Goal: Communication & Community: Answer question/provide support

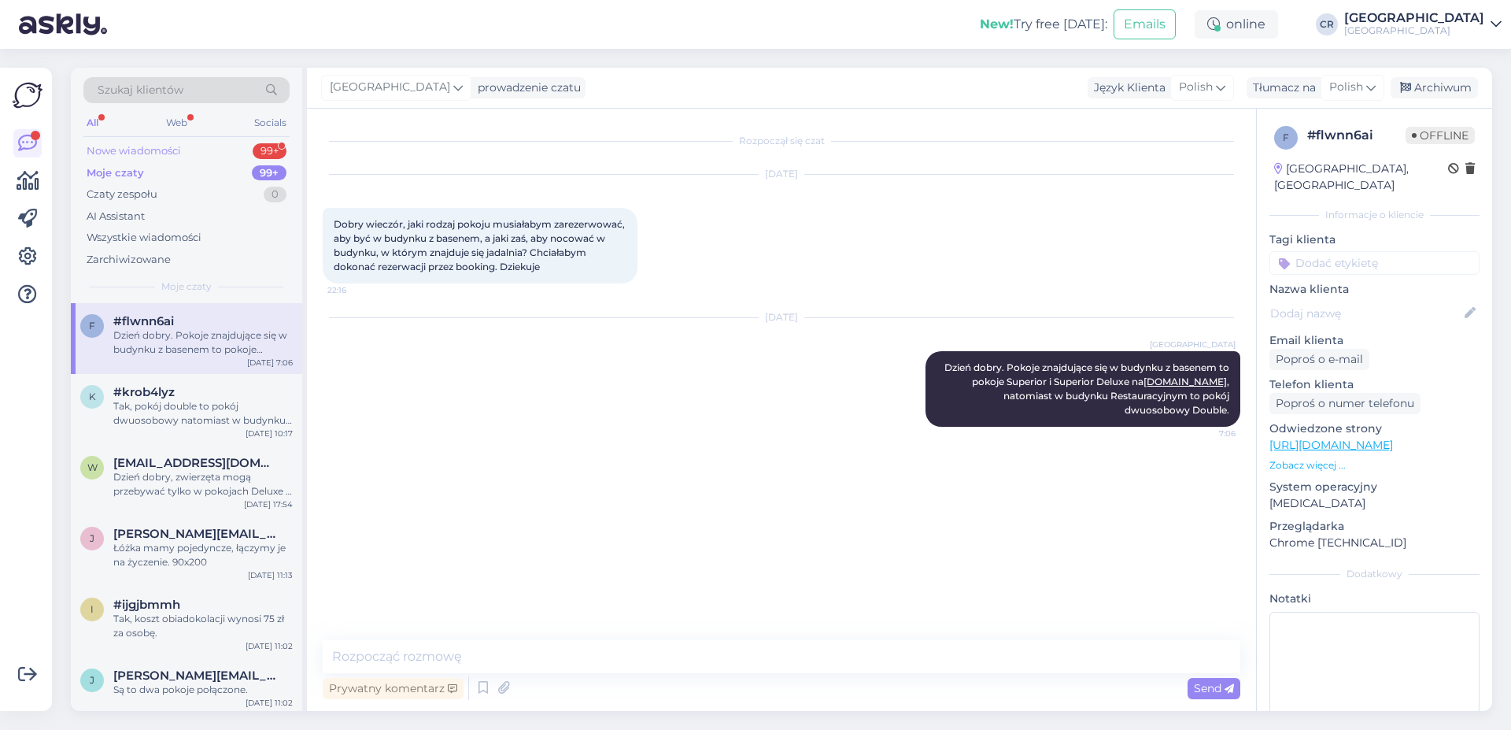
click at [150, 157] on div "Nowe wiadomości" at bounding box center [134, 151] width 94 height 16
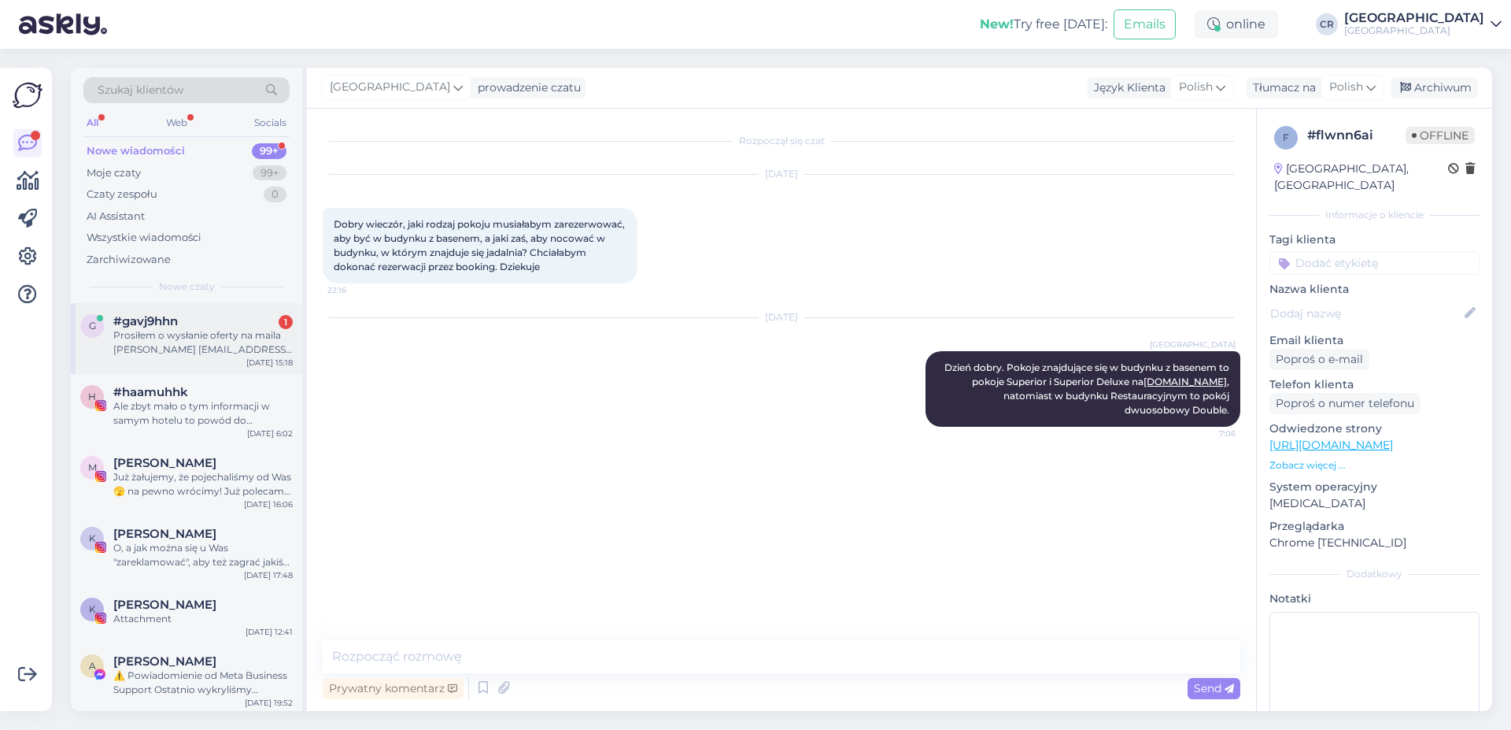
click at [169, 330] on div "Prosiłem o wysłanie oferty na maila [PERSON_NAME] [EMAIL_ADDRESS][DOMAIN_NAME] …" at bounding box center [202, 342] width 179 height 28
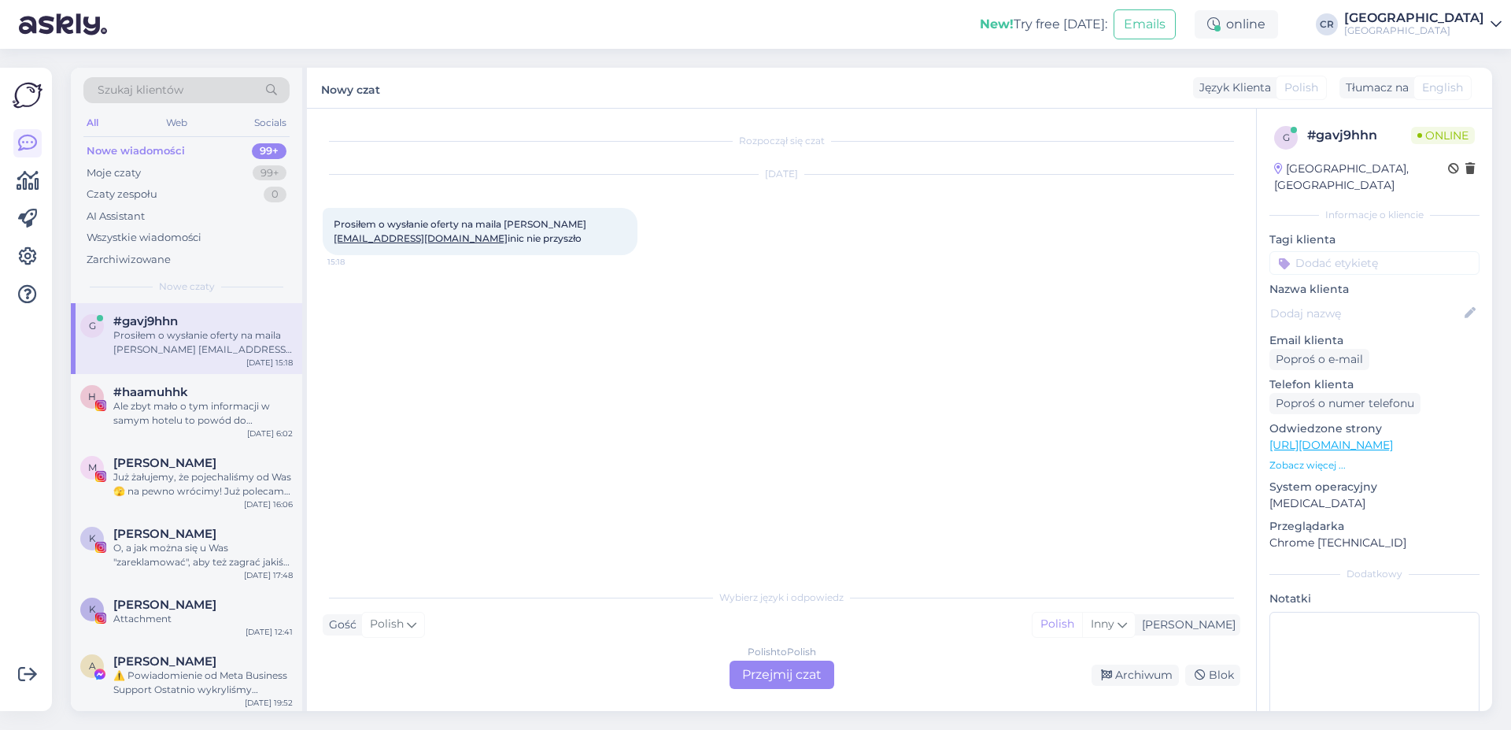
click at [782, 665] on div "Polish to Polish Przejmij czat" at bounding box center [782, 674] width 105 height 28
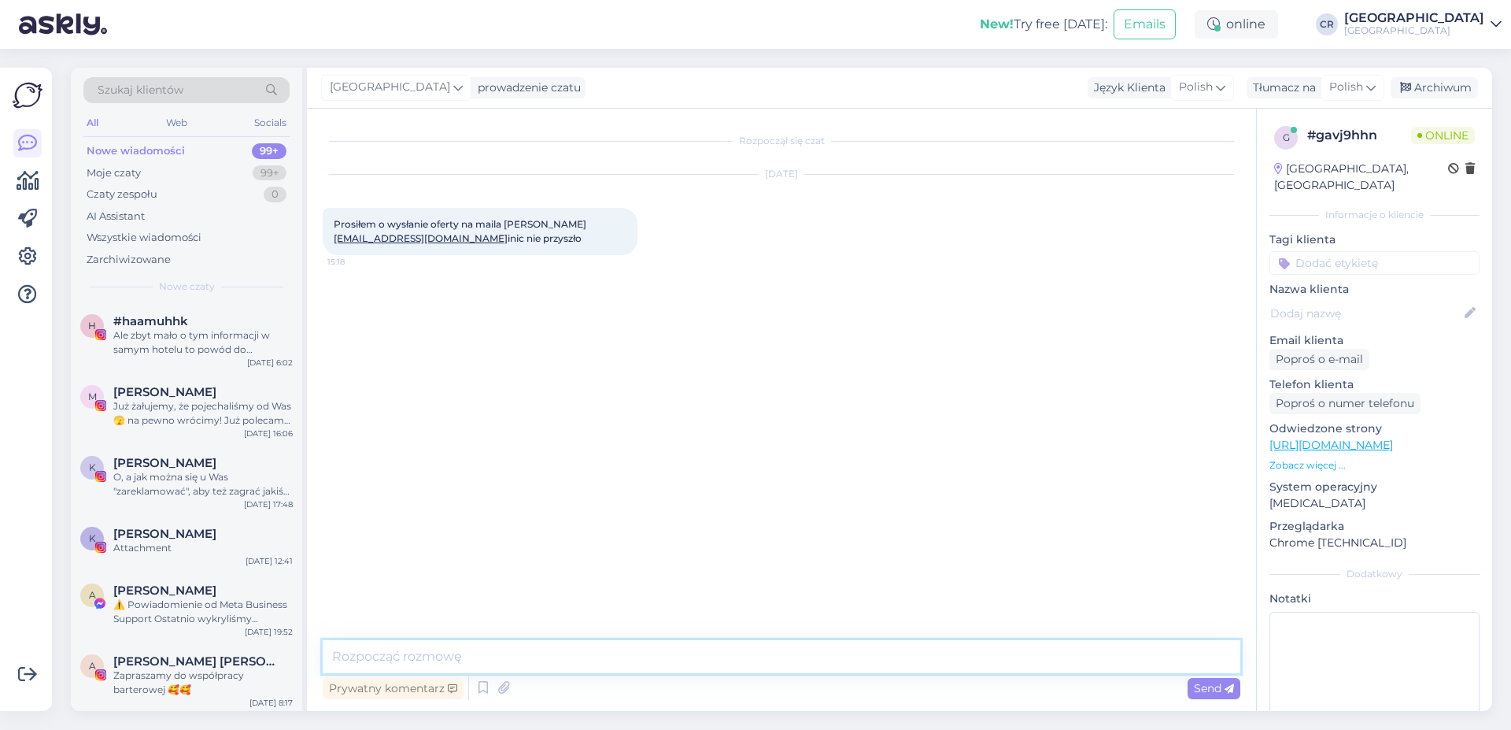
click at [549, 660] on textarea at bounding box center [782, 656] width 918 height 33
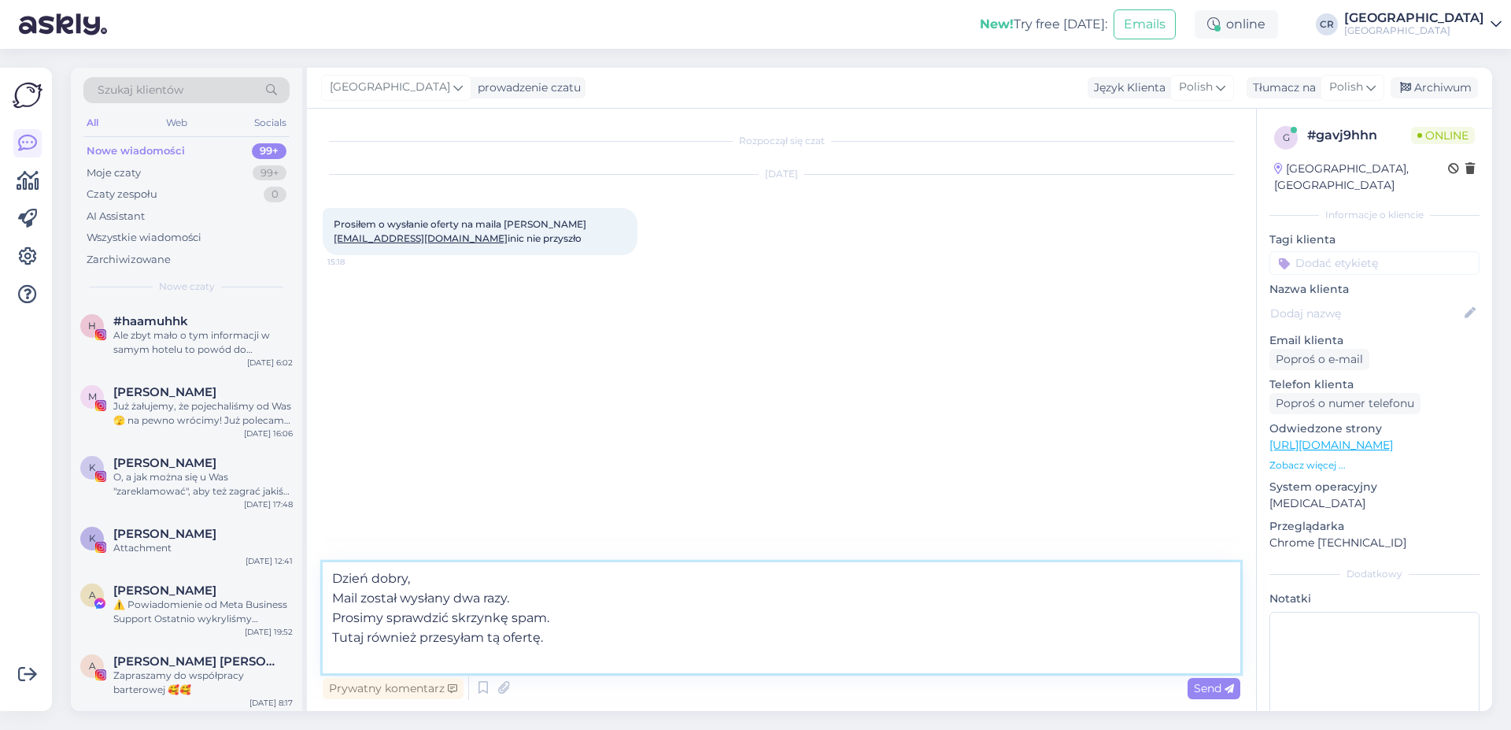
click at [518, 663] on textarea "Dzień dobry, Mail został wysłany dwa razy. Prosimy sprawdzić skrzynkę spam. Tut…" at bounding box center [782, 617] width 918 height 111
paste textarea "Loremipsu dolors ametco a elitsedd „eIUSmodte incididu” utl 6 etdo magnaaliq (5…"
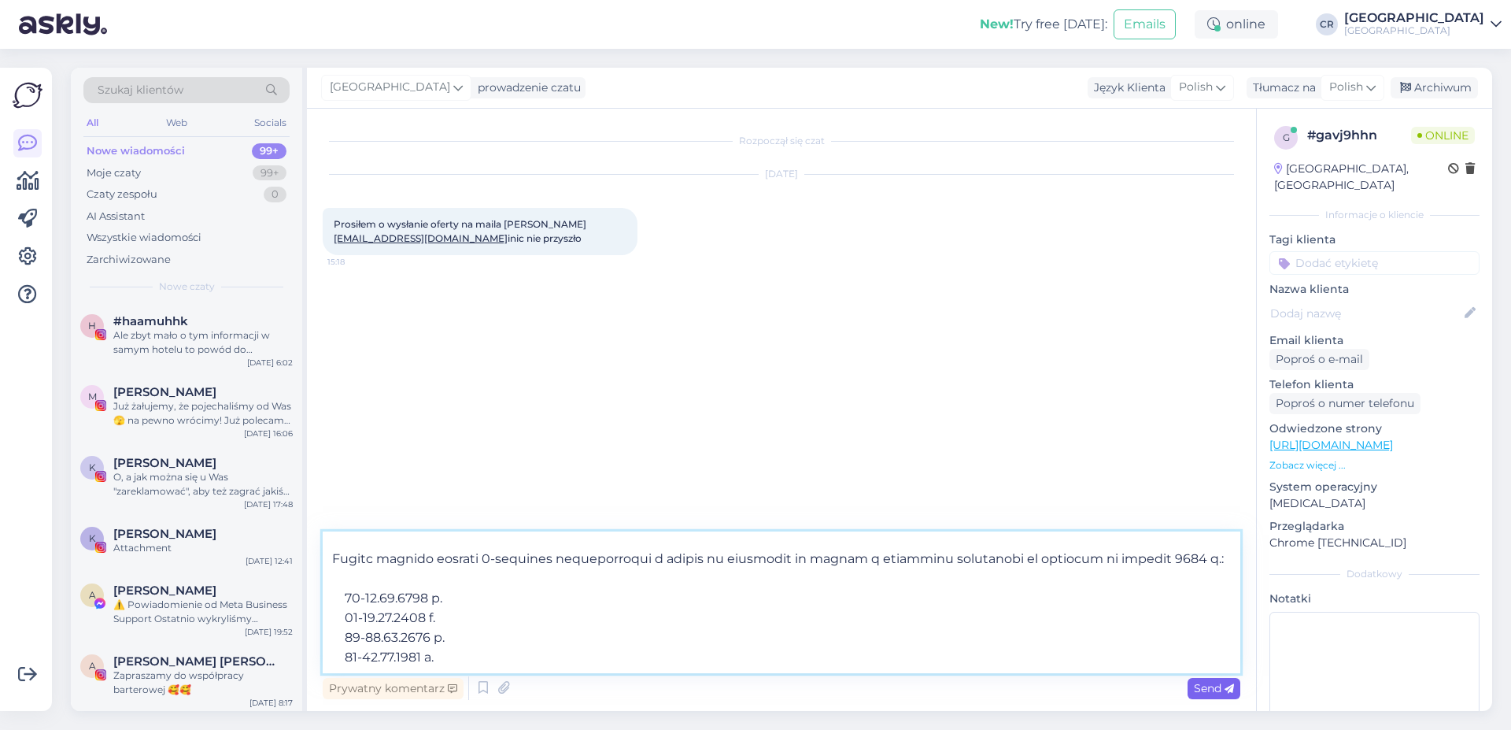
type textarea "Lorem ipsum, Dolo sitame consect adi elit. Seddoei temporinc utlabore etdo. Mag…"
click at [1211, 690] on span "Send" at bounding box center [1214, 688] width 40 height 14
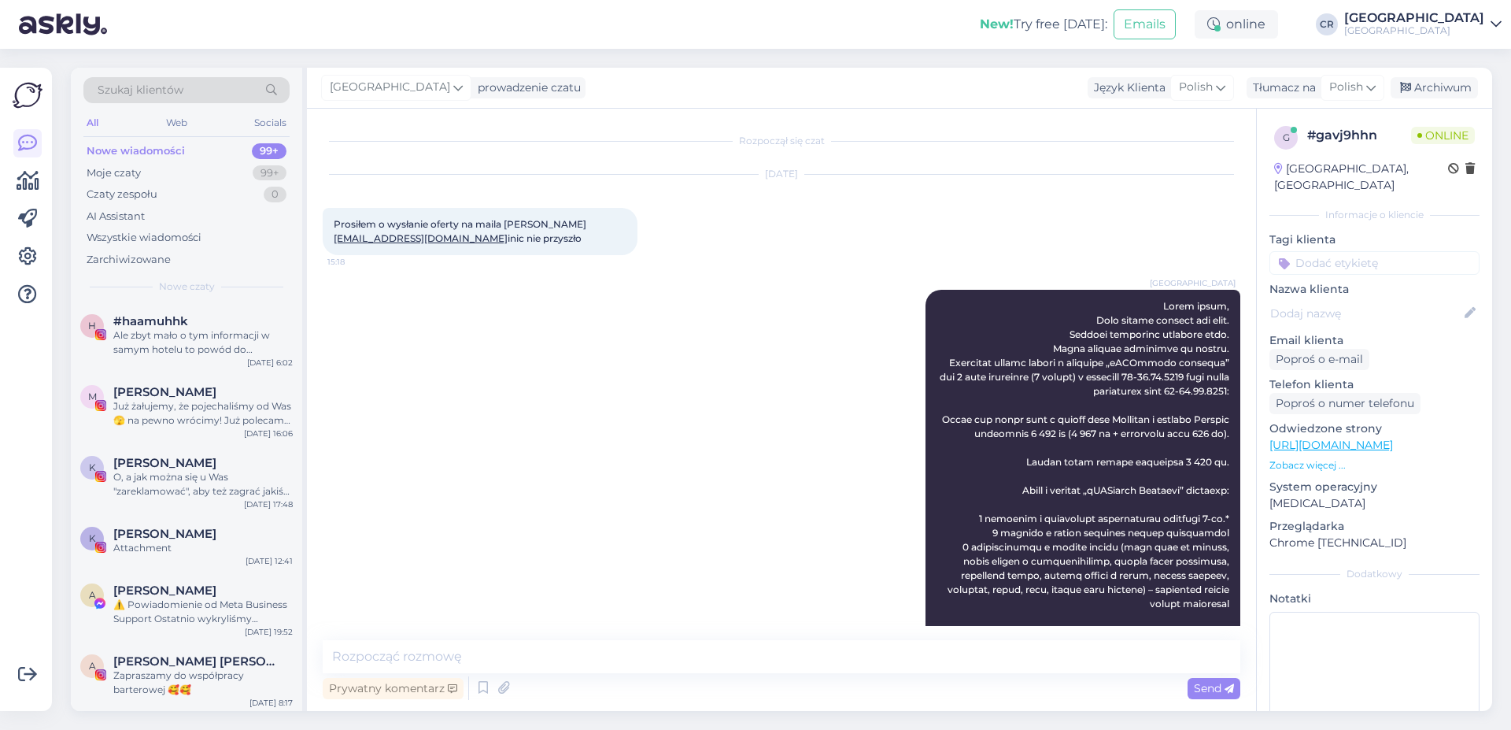
scroll to position [0, 0]
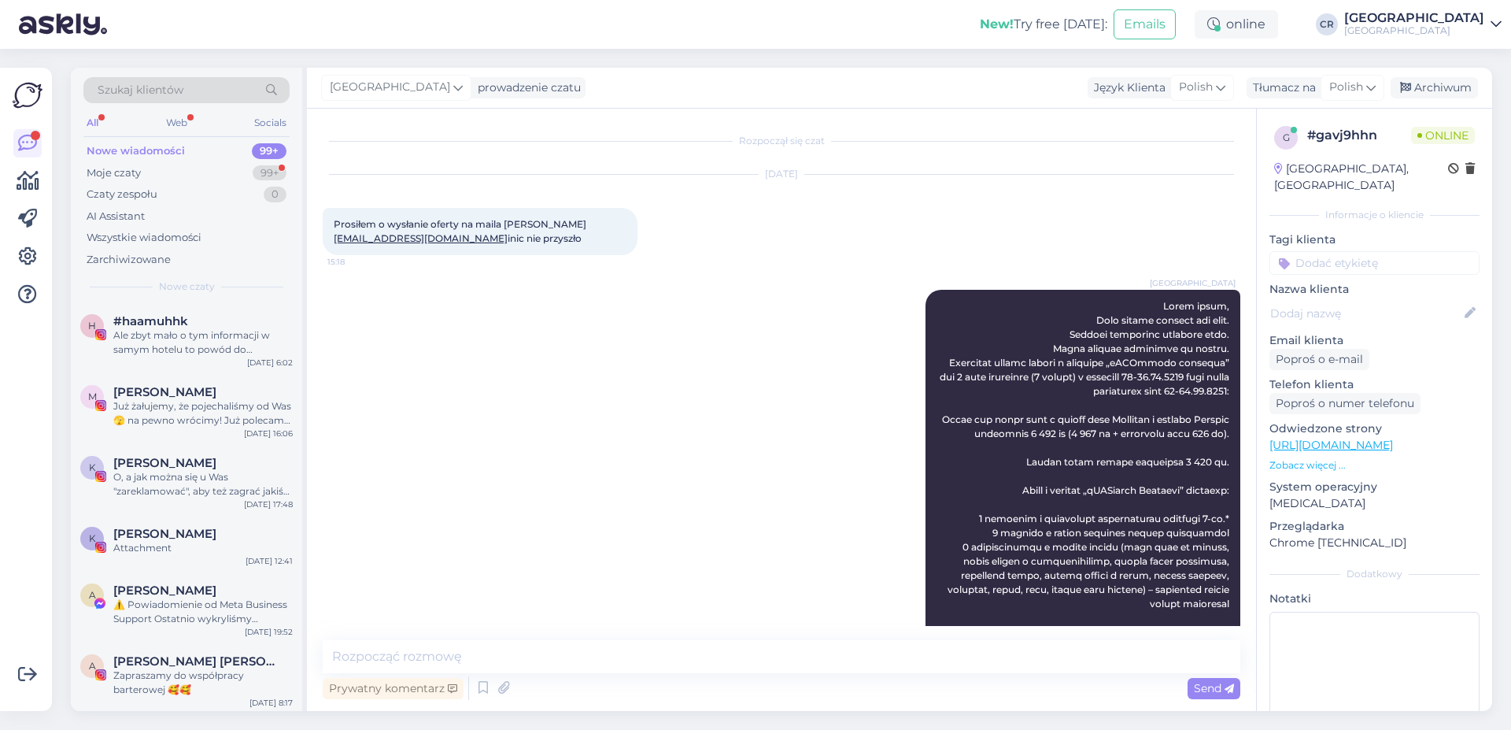
scroll to position [1496, 0]
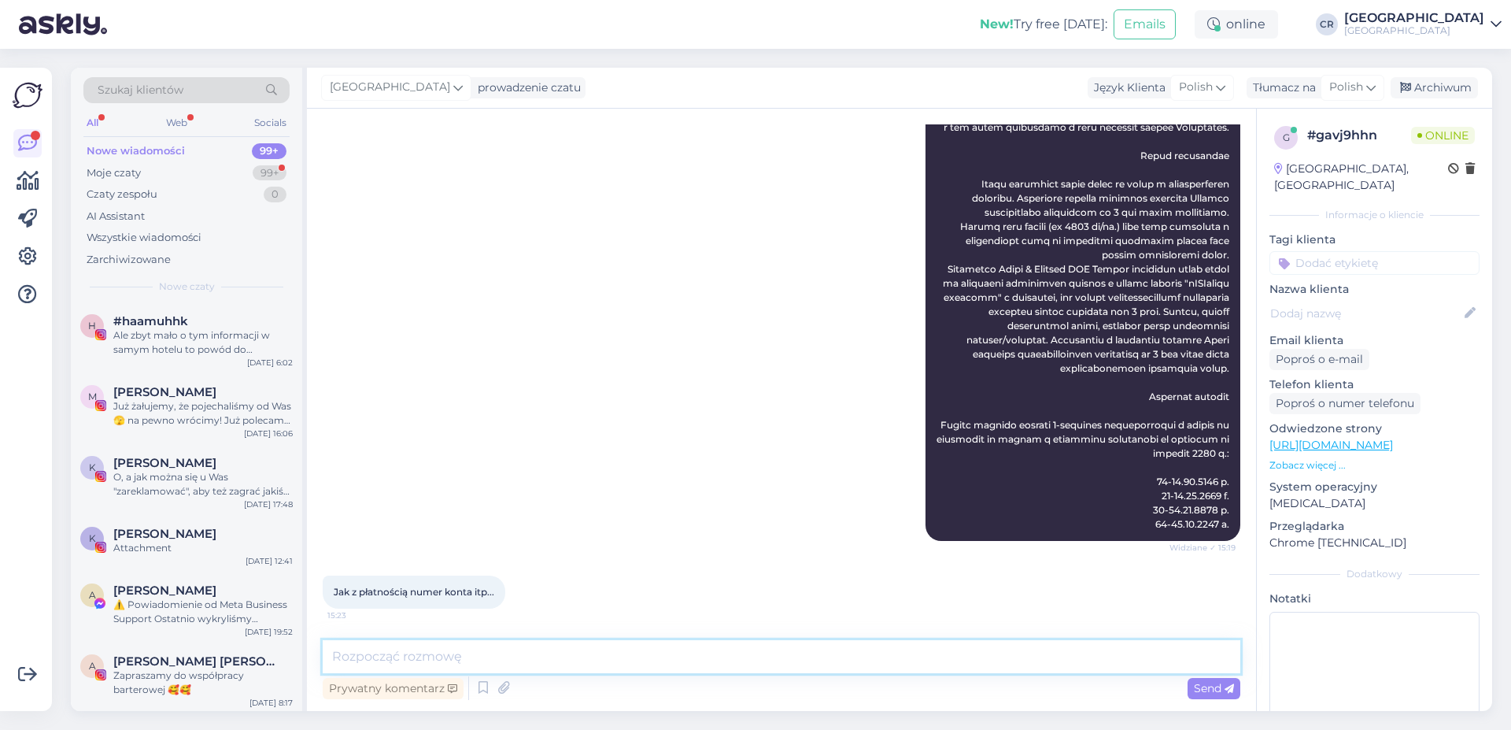
click at [383, 659] on textarea at bounding box center [782, 656] width 918 height 33
click at [801, 657] on textarea "Po dokonaniu rezerwacji prosimy w ciągu 2 dni wpłacić zaliczkę w wysokosci 40% …" at bounding box center [782, 656] width 918 height 33
click at [975, 657] on textarea "Po dokonaniu rezerwacji prosimy w ciągu 2 dni wpłacić zaliczkę w wysokości 40% …" at bounding box center [782, 656] width 918 height 33
type textarea "Po dokonaniu rezerwacji prosimy w ciągu 2 dni wpłacić zaliczkę w wysokości 40% …"
click at [1211, 694] on span "Send" at bounding box center [1214, 688] width 40 height 14
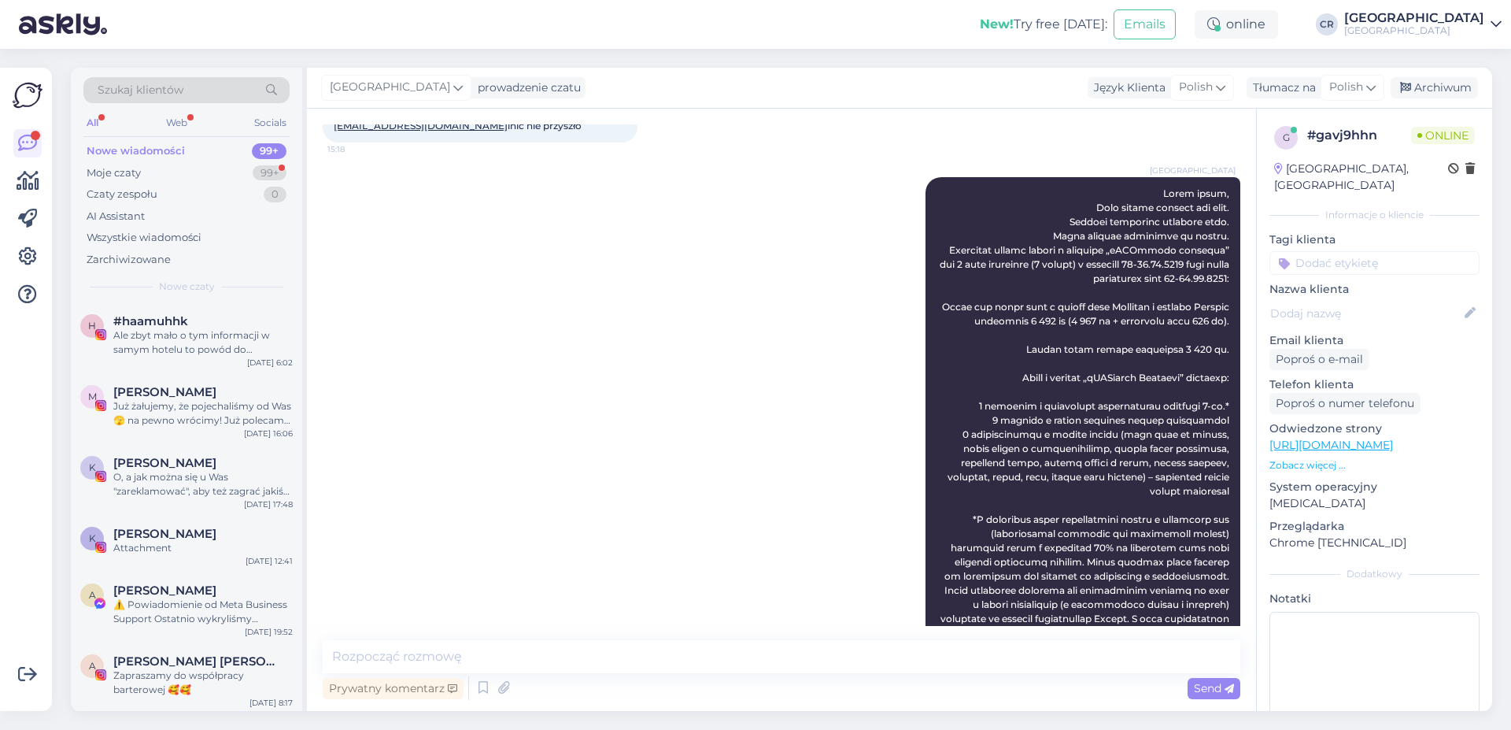
scroll to position [94, 0]
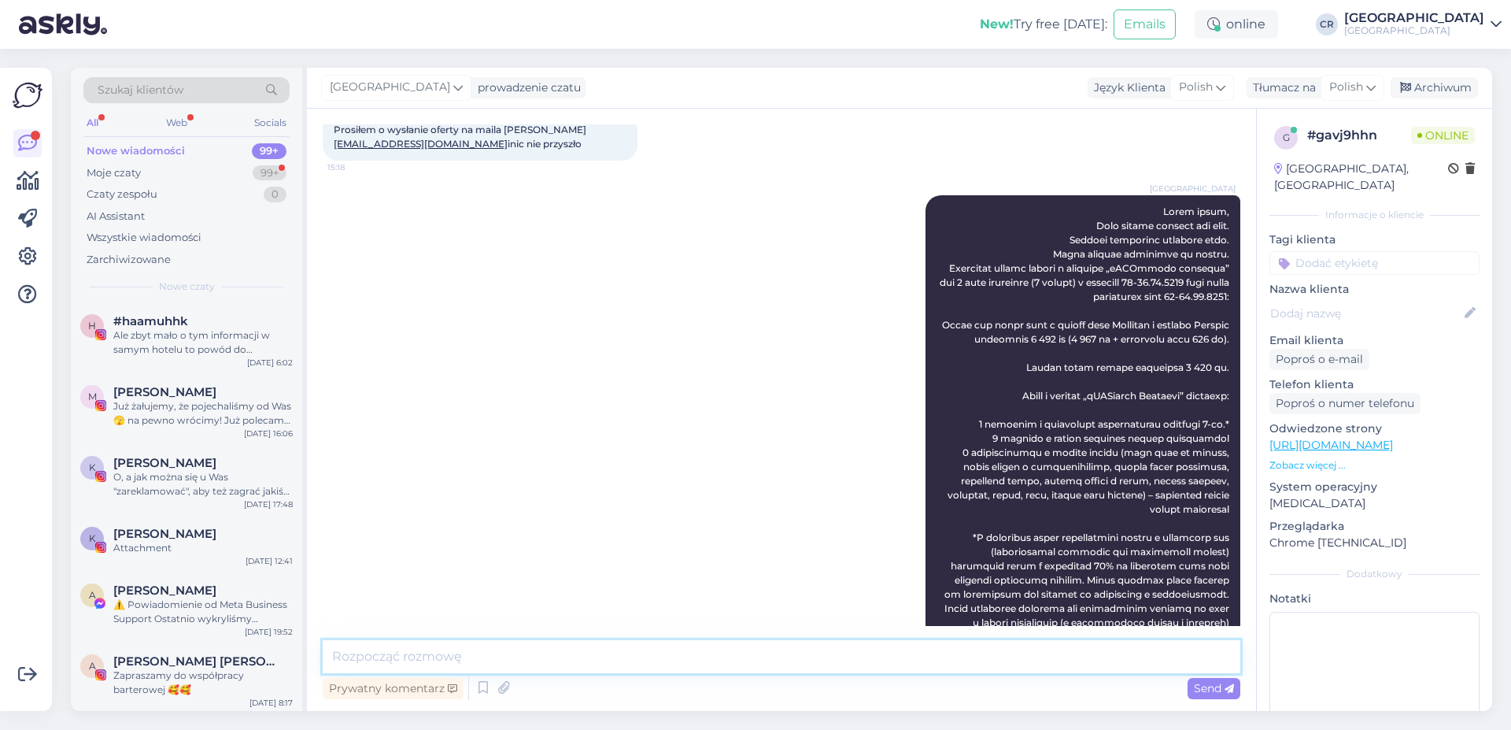
click at [403, 649] on textarea at bounding box center [782, 656] width 918 height 33
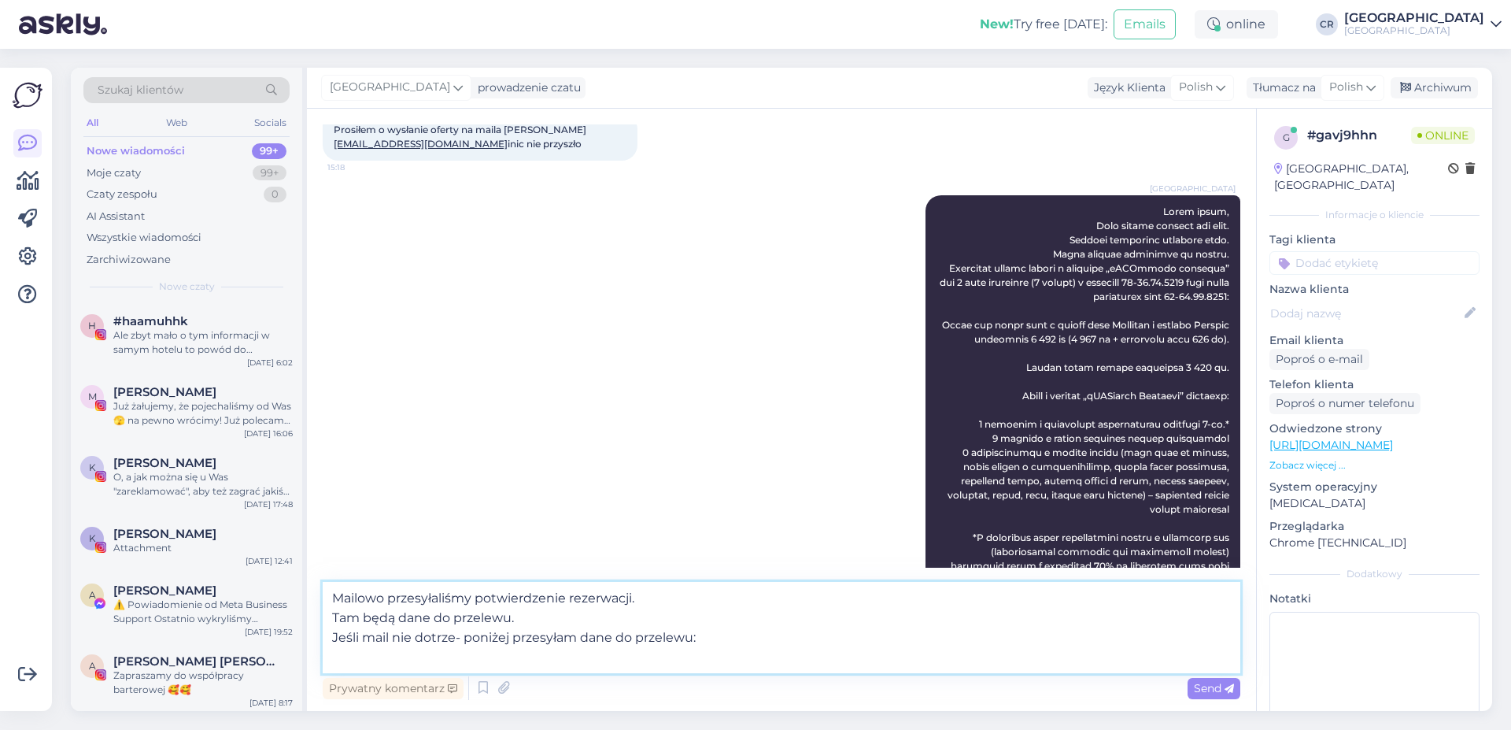
paste textarea "Numer rachunku: 24 1090 2398 0000 0001 3610 4312 Kod SWIFT (BIC code) BZ WBK: […"
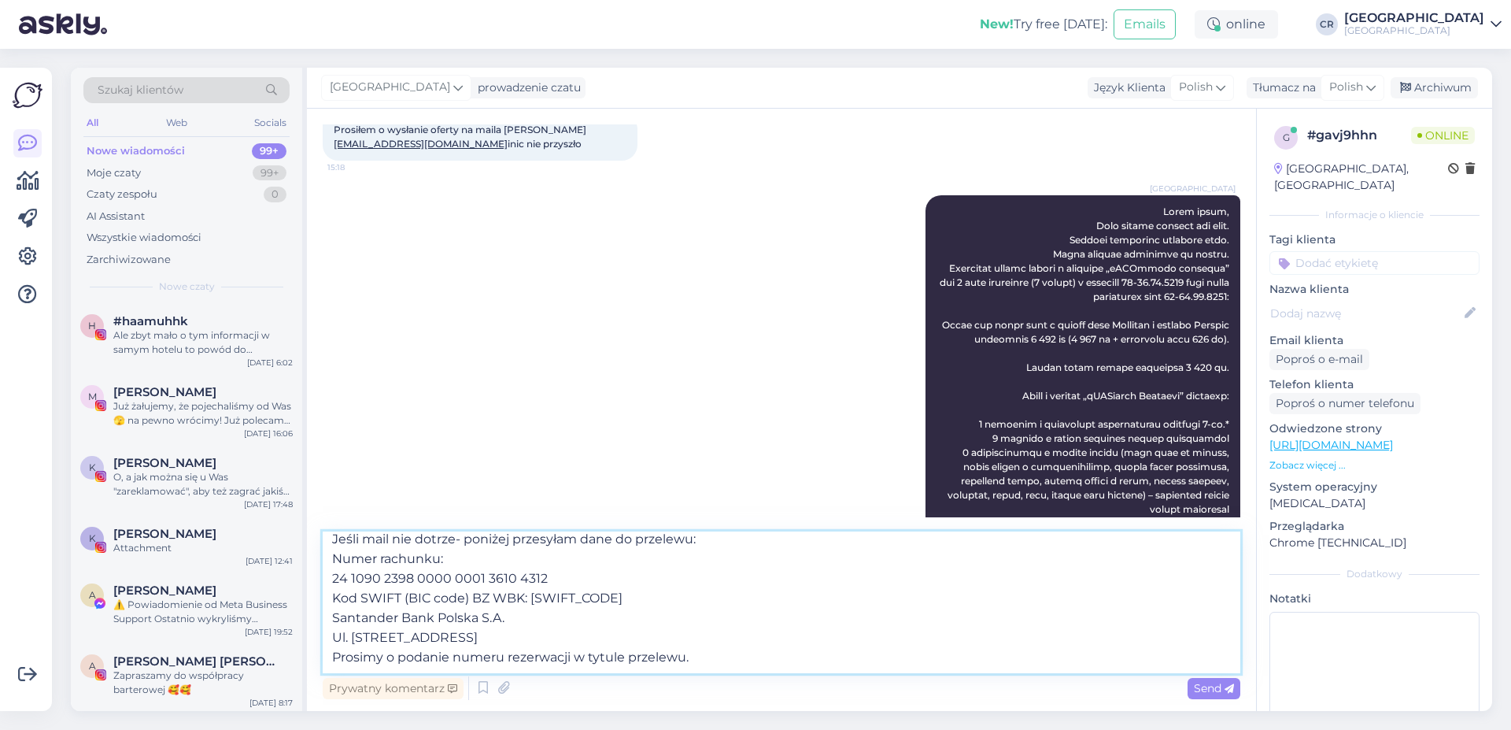
scroll to position [0, 0]
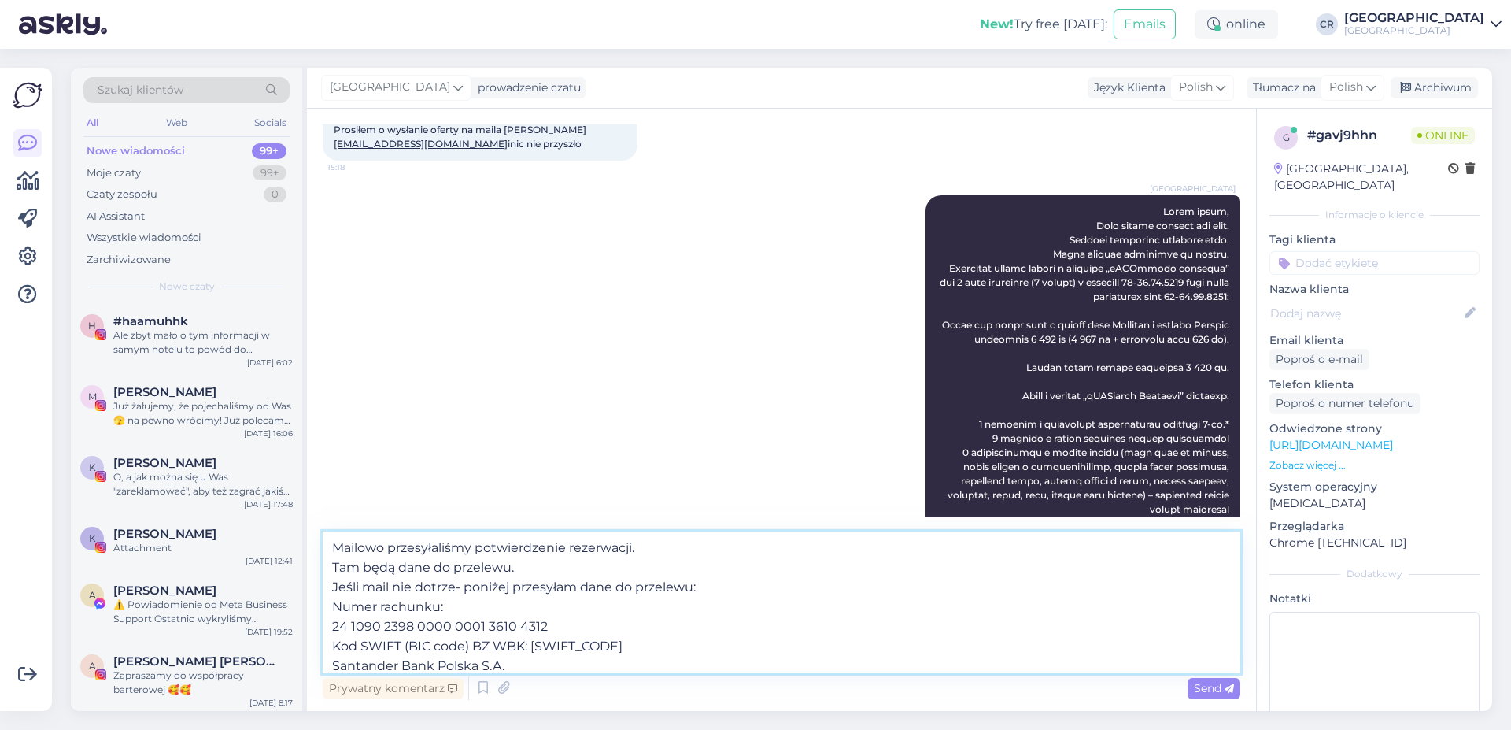
drag, startPoint x: 712, startPoint y: 657, endPoint x: 248, endPoint y: 490, distance: 492.5
click at [323, 531] on textarea "Mailowo przesyłaliśmy potwierdzenie rezerwacji. Tam będą dane do przelewu. Jeśl…" at bounding box center [782, 602] width 918 height 142
click at [536, 659] on textarea "Mailowo przesyłaliśmy potwierdzenie rezerwacji. Tam będą dane do przelewu. Jeśl…" at bounding box center [782, 602] width 918 height 142
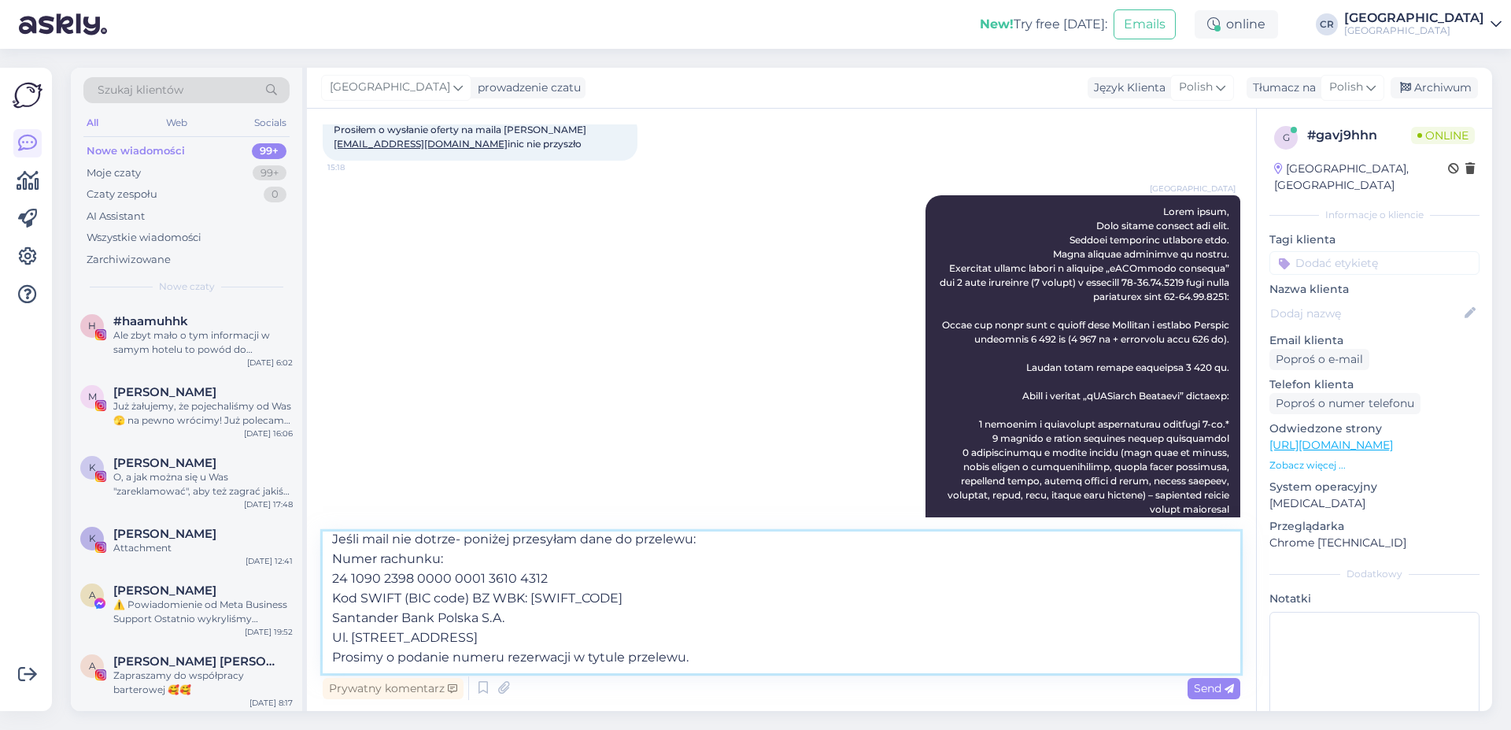
click at [712, 658] on textarea "Mailowo przesyłaliśmy potwierdzenie rezerwacji. Tam będą dane do przelewu. Jeśl…" at bounding box center [782, 602] width 918 height 142
paste textarea "3193152"
click at [815, 659] on textarea "Mailowo przesyłaliśmy potwierdzenie rezerwacji. Tam będą dane do przelewu. Jeśl…" at bounding box center [782, 602] width 918 height 142
click at [812, 658] on textarea "Mailowo przesyłaliśmy potwierdzenie rezerwacji. Tam będą dane do przelewu. Jeśl…" at bounding box center [782, 602] width 918 height 142
click at [882, 654] on textarea "Mailowo przesyłaliśmy potwierdzenie rezerwacji. Tam będą dane do przelewu. Jeśl…" at bounding box center [782, 602] width 918 height 142
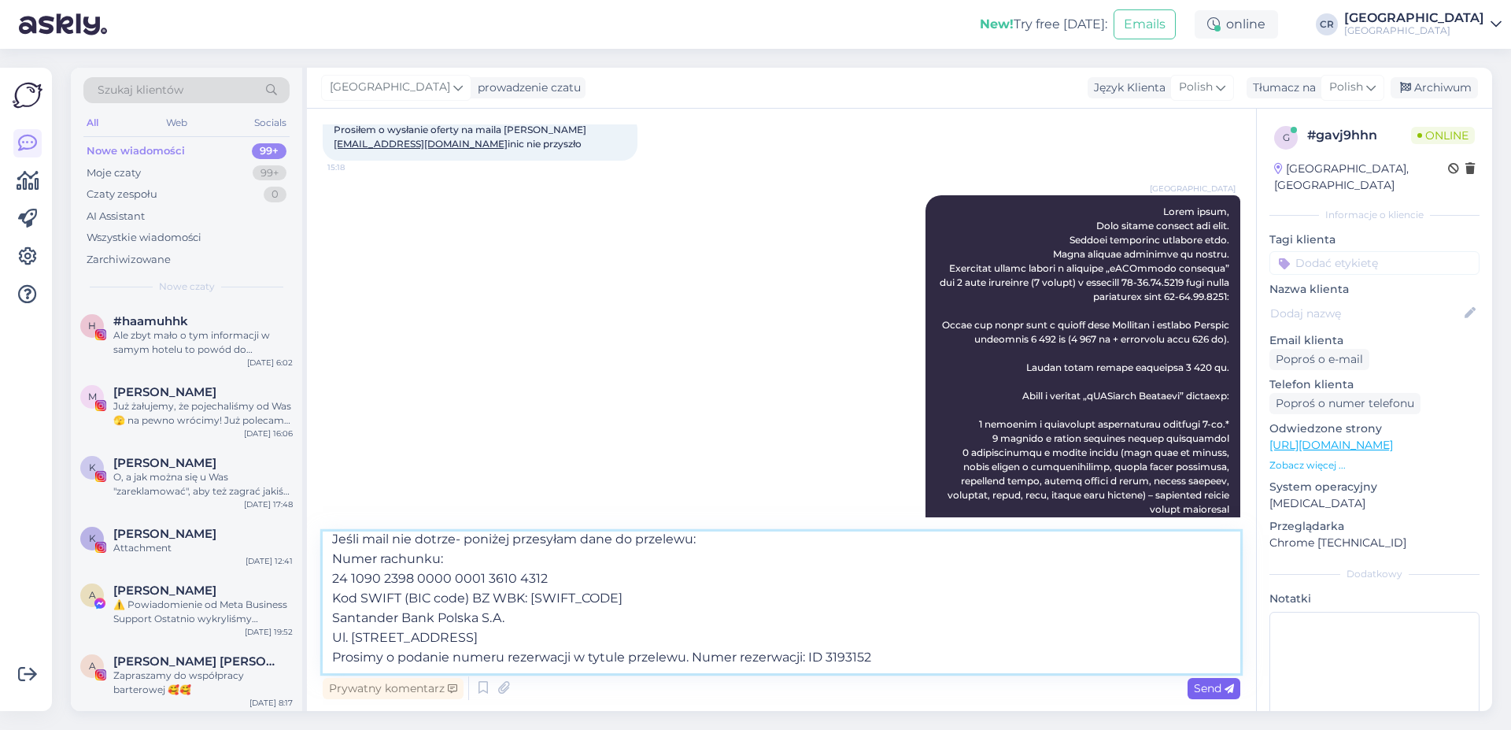
type textarea "Mailowo przesyłaliśmy potwierdzenie rezerwacji. Tam będą dane do przelewu. Jeśl…"
click at [1222, 691] on span "Send" at bounding box center [1214, 688] width 40 height 14
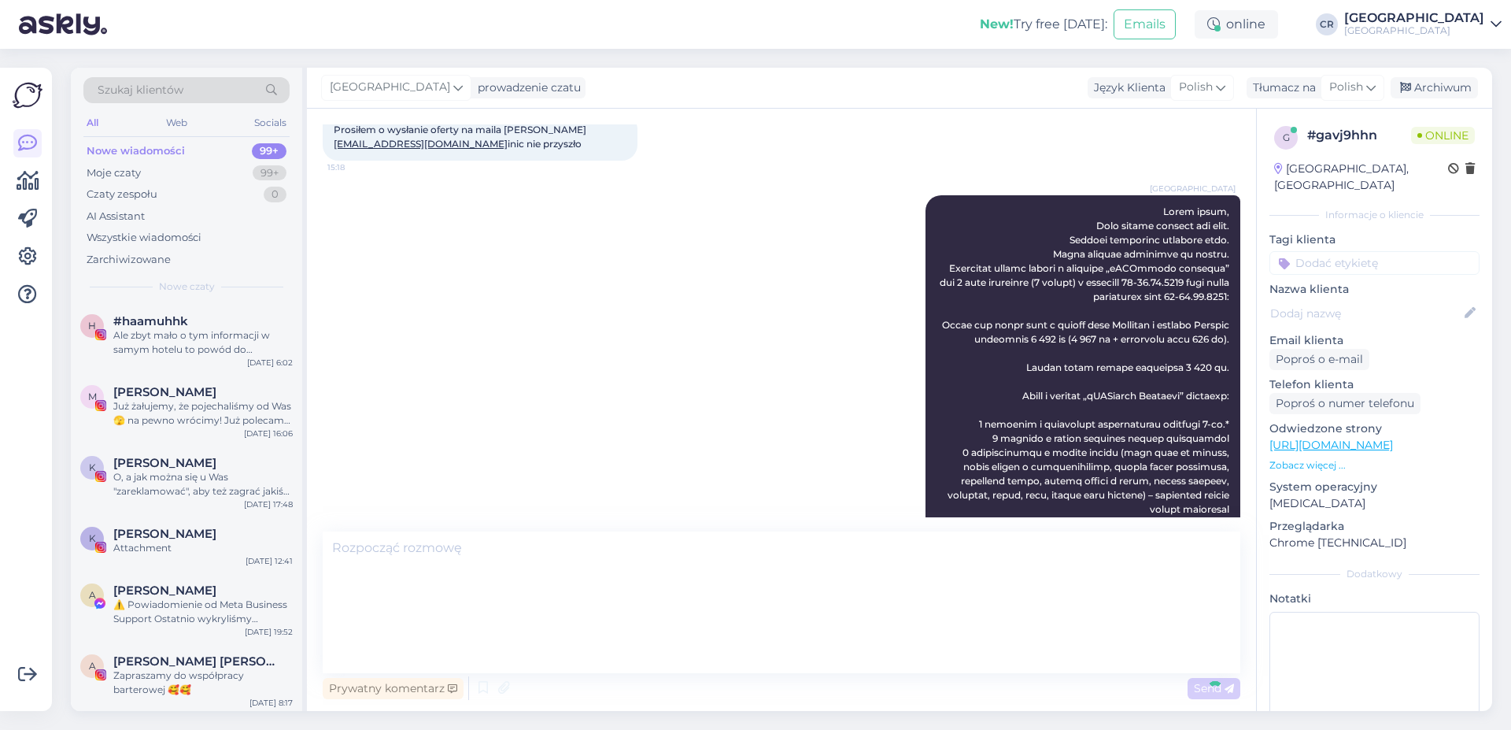
scroll to position [1937, 0]
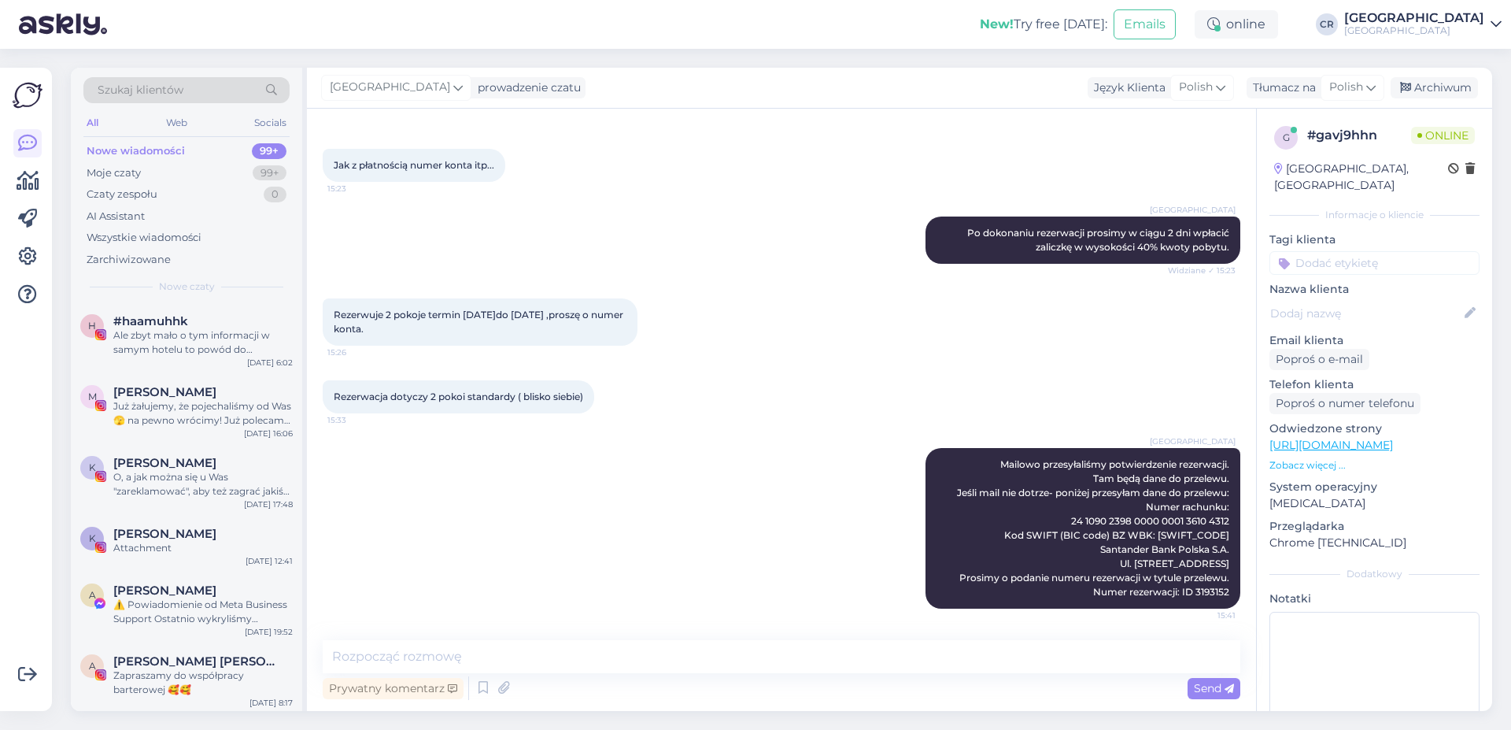
click at [755, 520] on div "[GEOGRAPHIC_DATA] Mailowo przesyłaliśmy potwierdzenie rezerwacji. Tam będą dane…" at bounding box center [782, 528] width 918 height 195
click at [484, 445] on div "[GEOGRAPHIC_DATA] Mailowo przesyłaliśmy potwierdzenie rezerwacji. Tam będą dane…" at bounding box center [782, 528] width 918 height 195
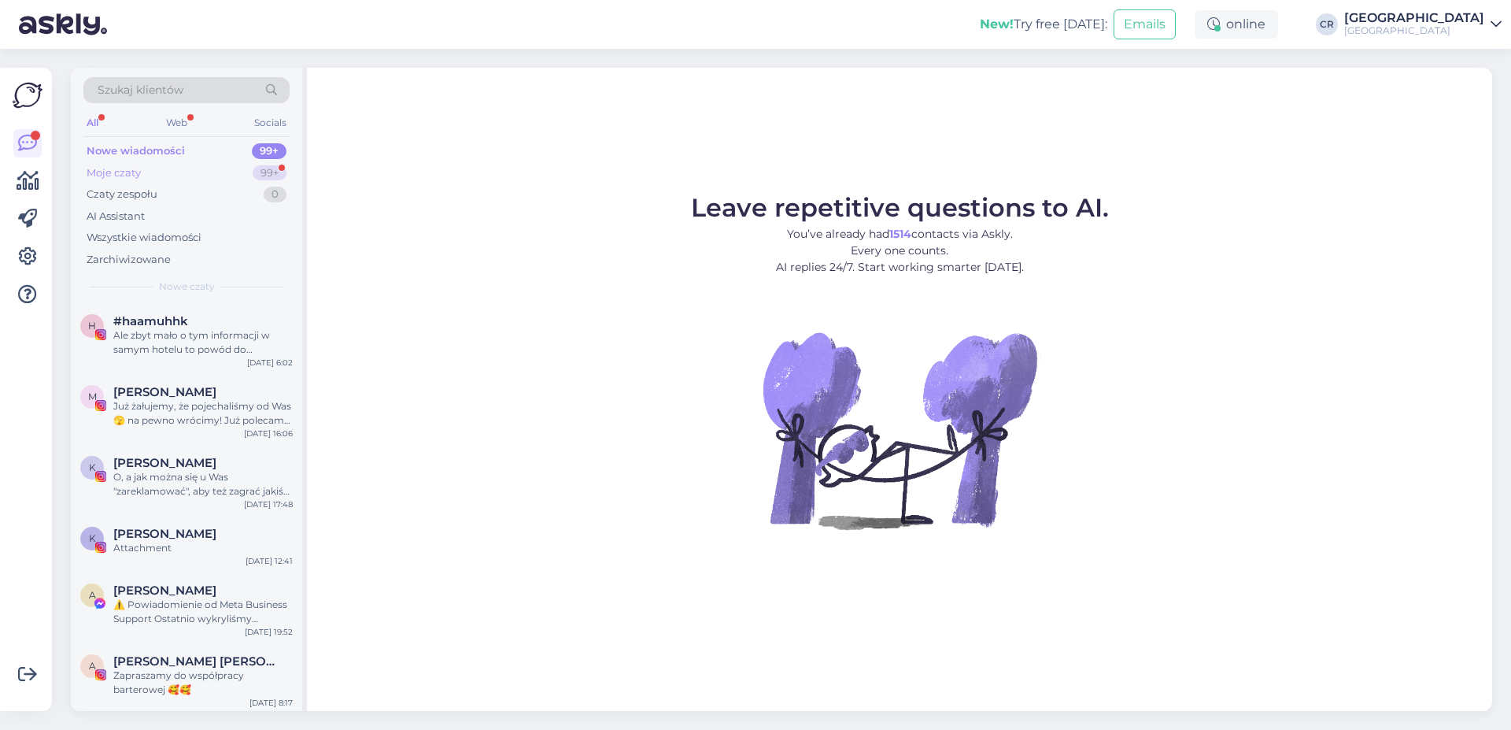
click at [181, 163] on div "Moje czaty 99+" at bounding box center [186, 173] width 206 height 22
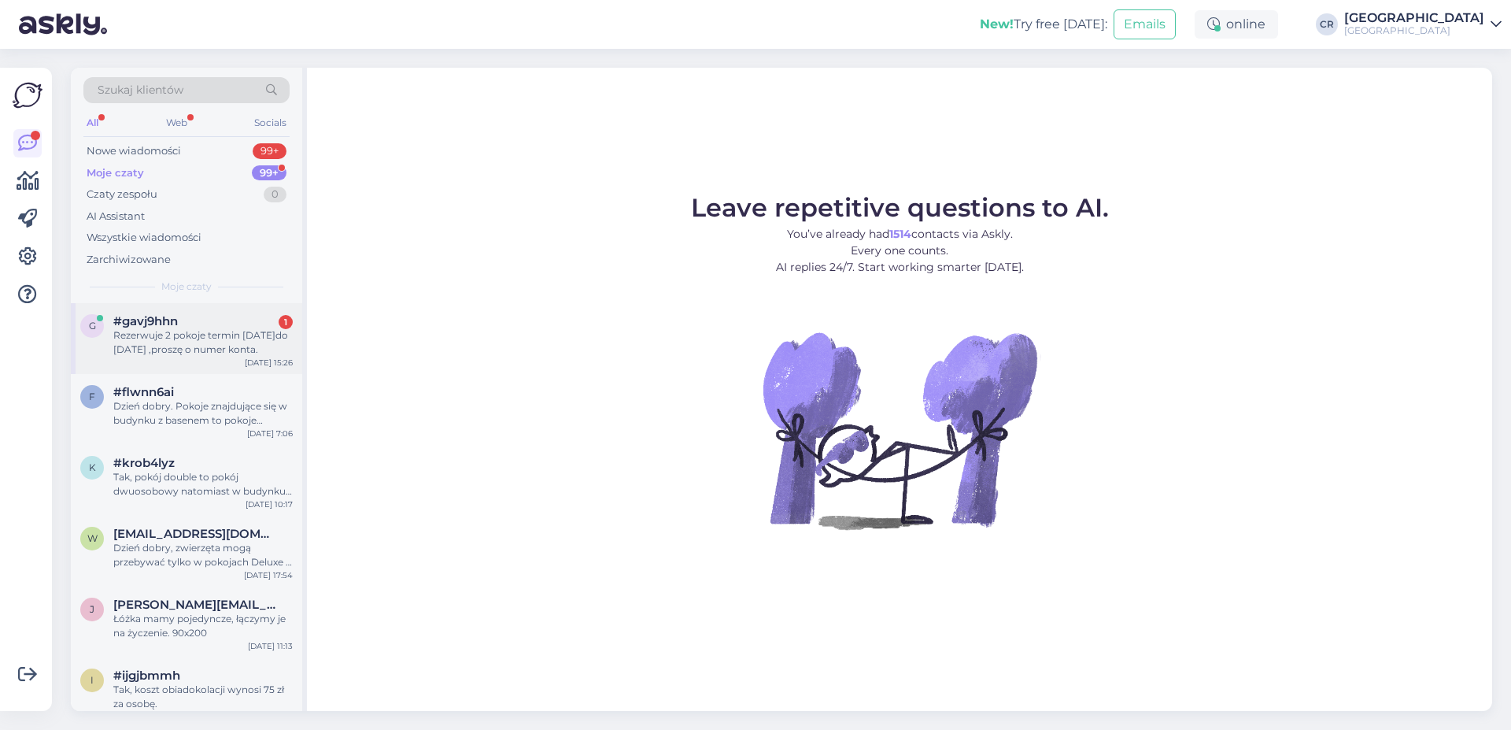
click at [184, 327] on div "#gavj9hhn 1" at bounding box center [202, 321] width 179 height 14
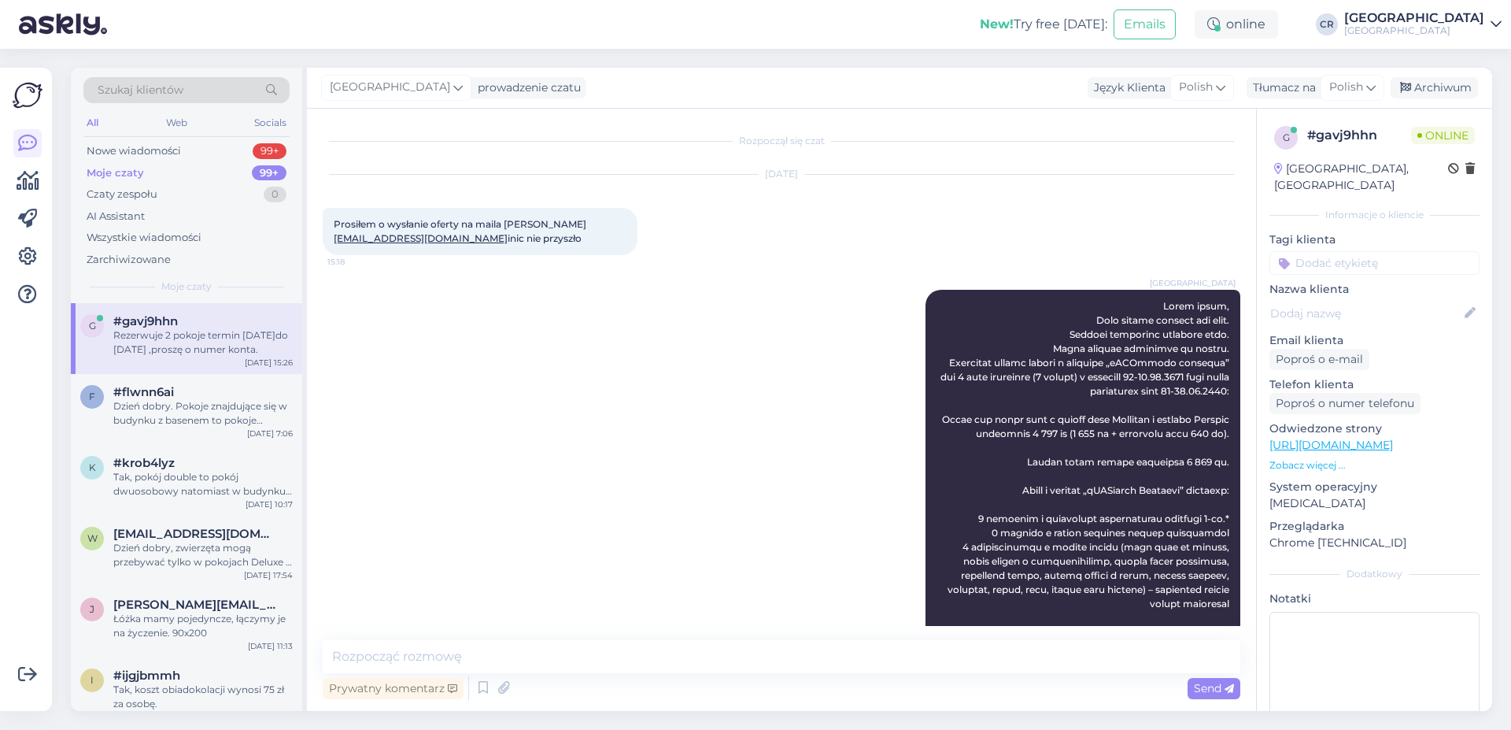
scroll to position [1660, 0]
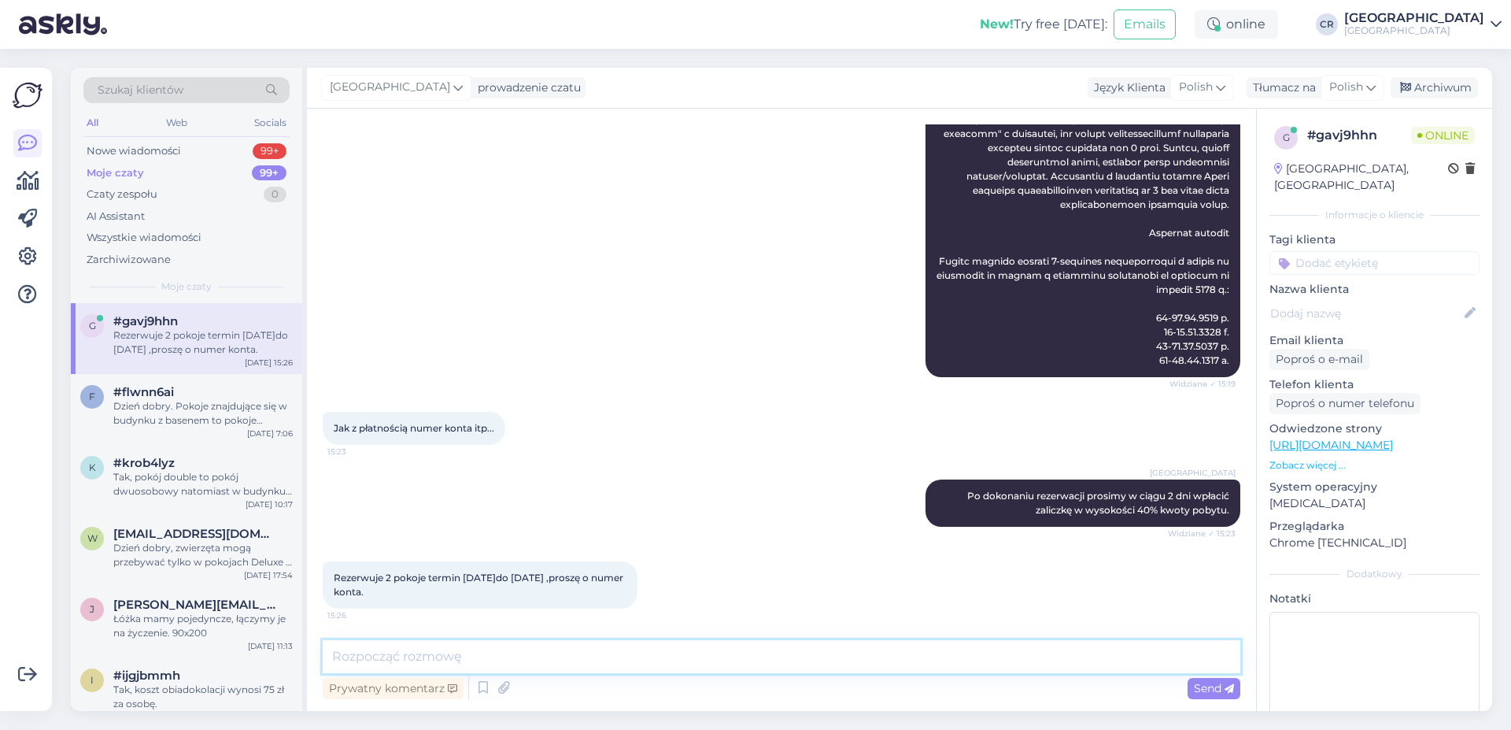
click at [399, 653] on textarea at bounding box center [782, 656] width 918 height 33
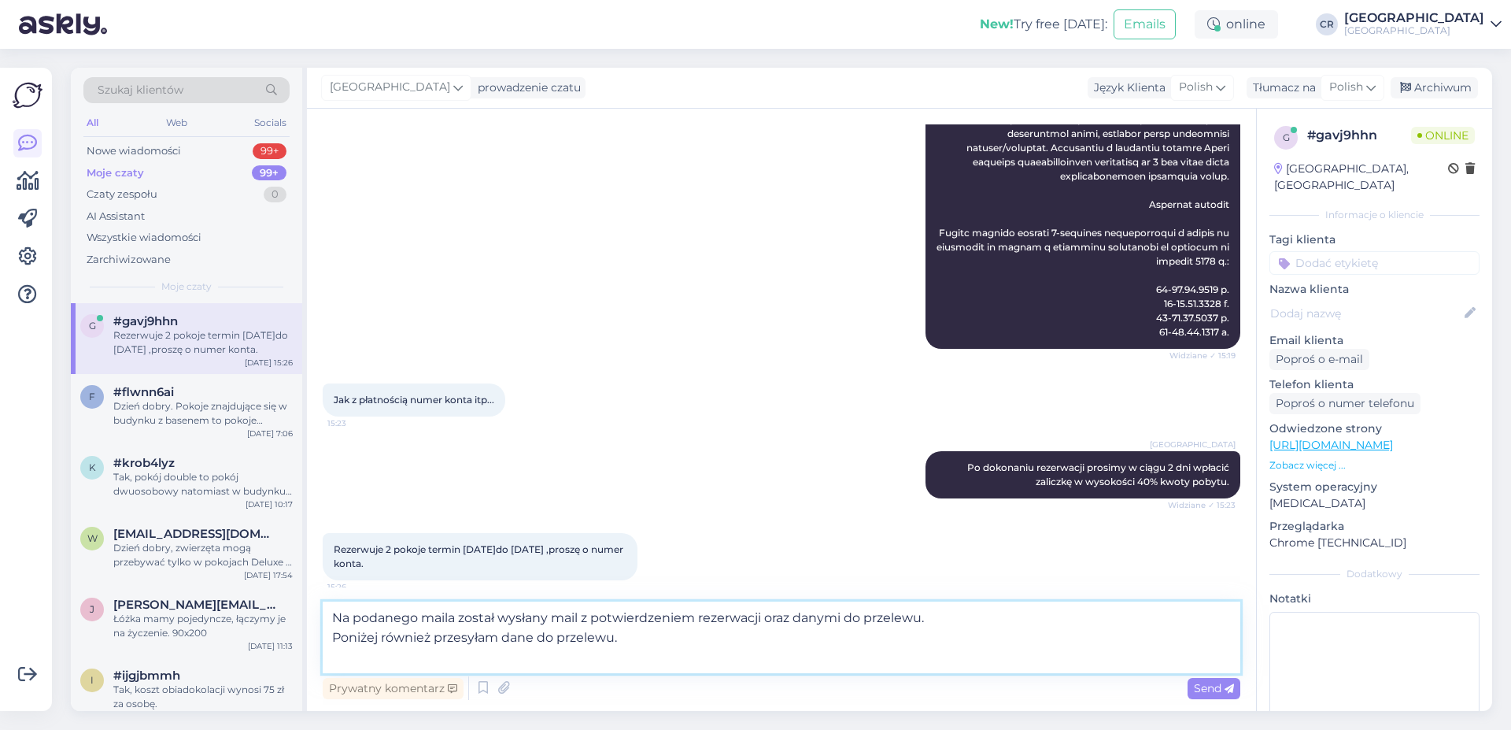
paste textarea "Numer rachunku: 24 1090 2398 0000 0001 3610 4312 Kod SWIFT (BIC code) BZ WBK: […"
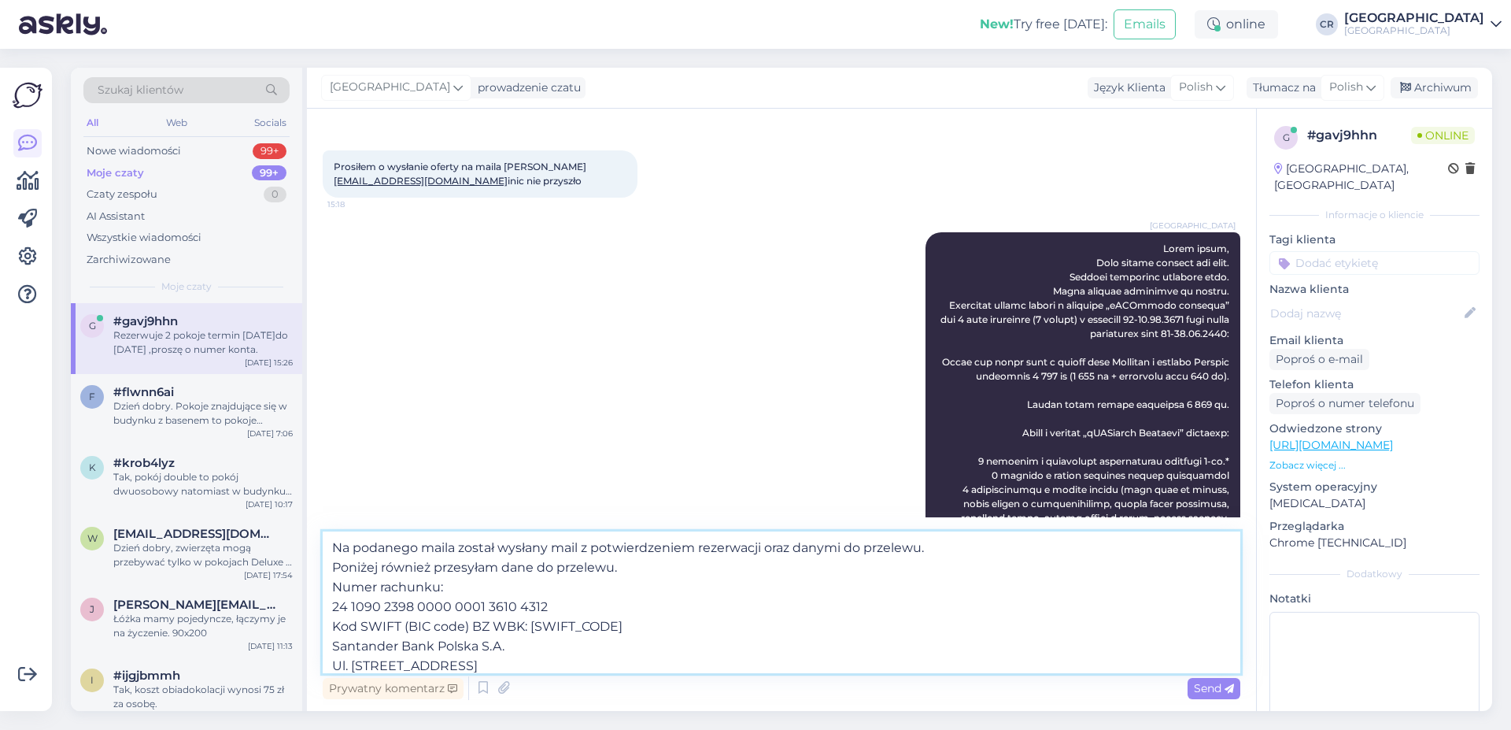
scroll to position [0, 0]
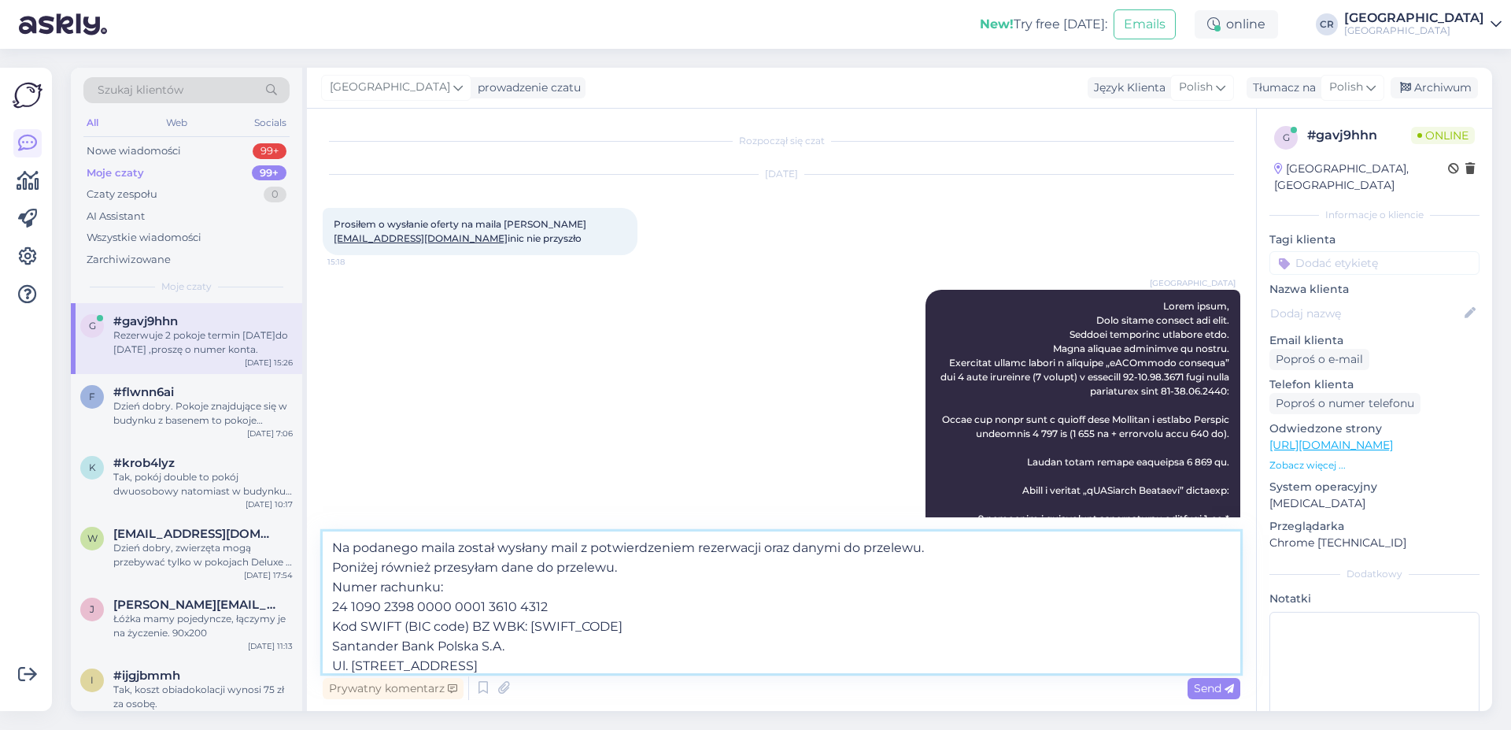
type textarea "Na podanego maila został wysłany mail z potwierdzeniem rezerwacji oraz danymi d…"
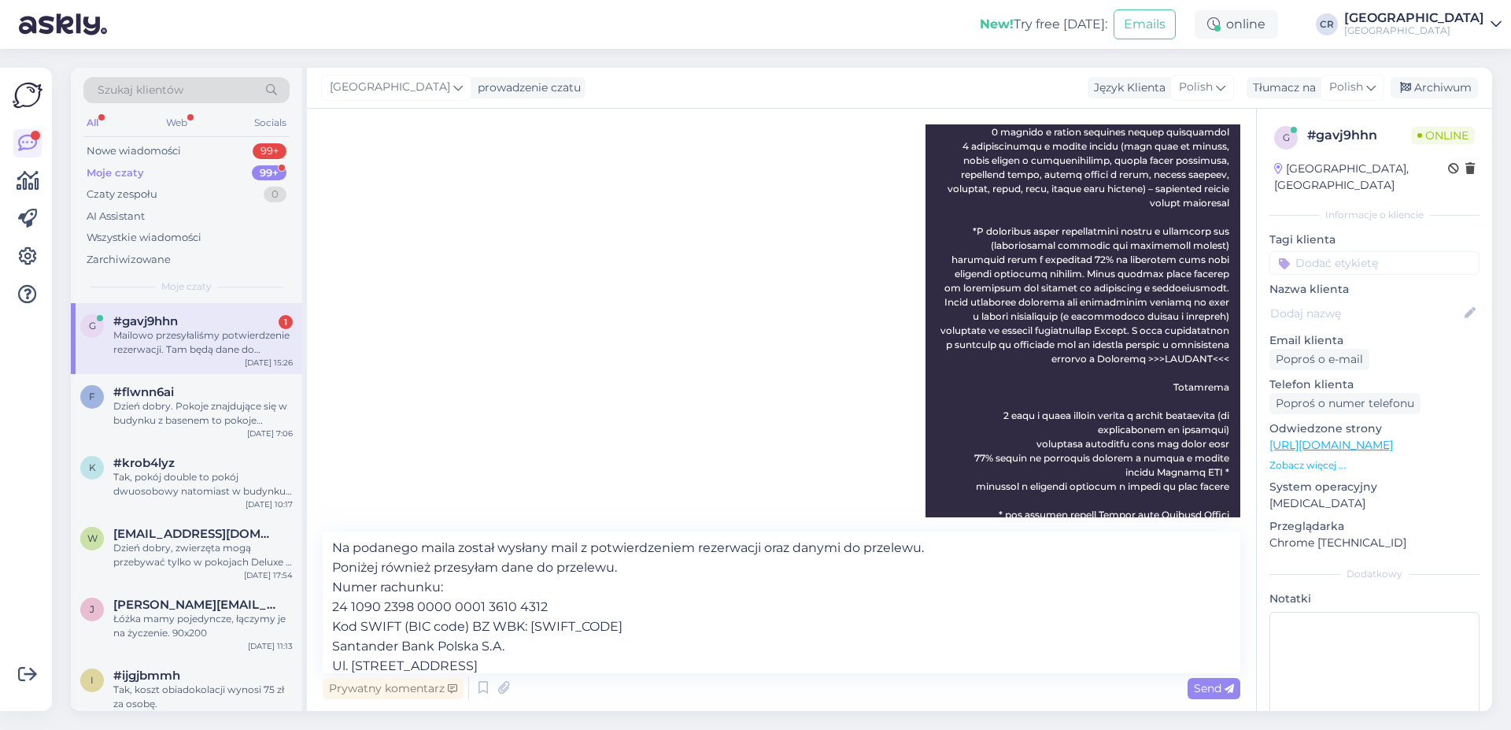
scroll to position [2046, 0]
